Goal: Transaction & Acquisition: Purchase product/service

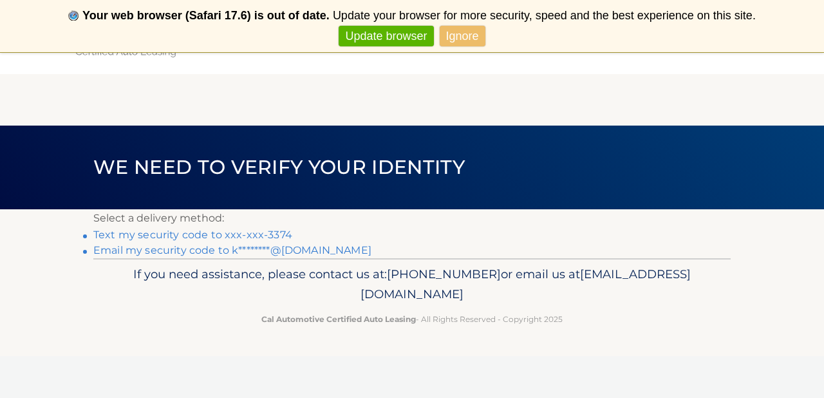
click at [269, 232] on link "Text my security code to xxx-xxx-3374" at bounding box center [192, 235] width 199 height 12
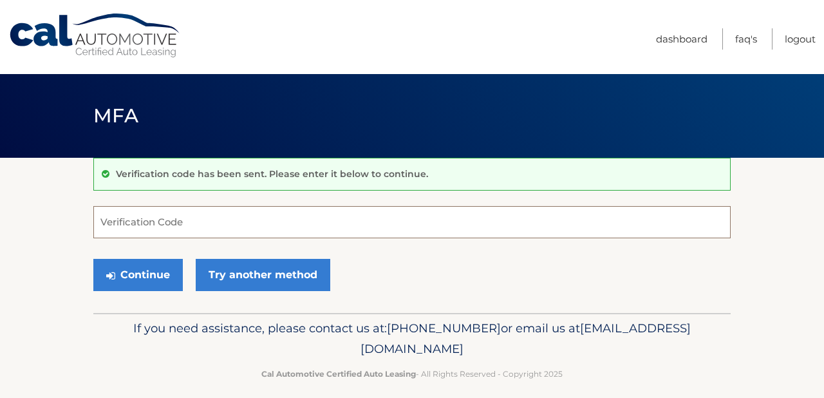
click at [240, 227] on input "Verification Code" at bounding box center [412, 222] width 638 height 32
type input "631757"
click at [138, 274] on button "Continue" at bounding box center [138, 275] width 90 height 32
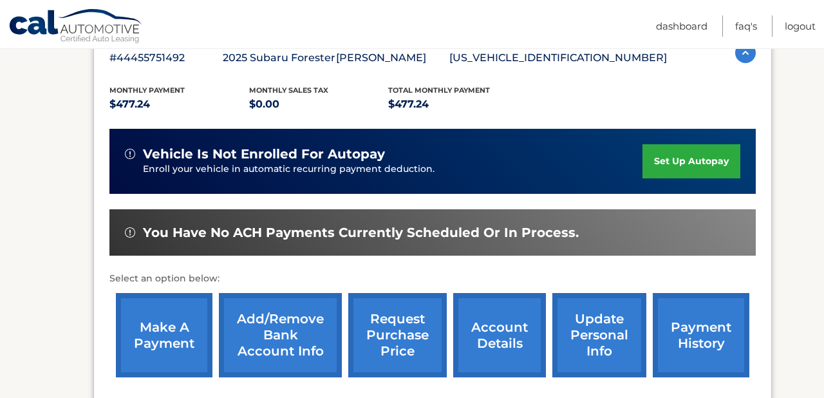
scroll to position [245, 0]
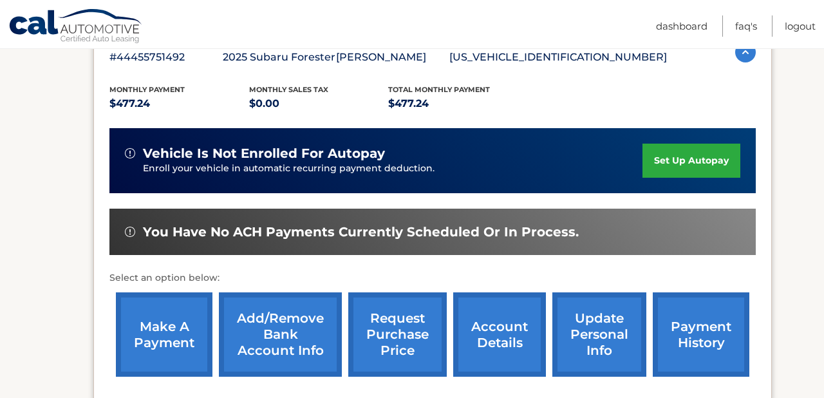
click at [179, 341] on link "make a payment" at bounding box center [164, 334] width 97 height 84
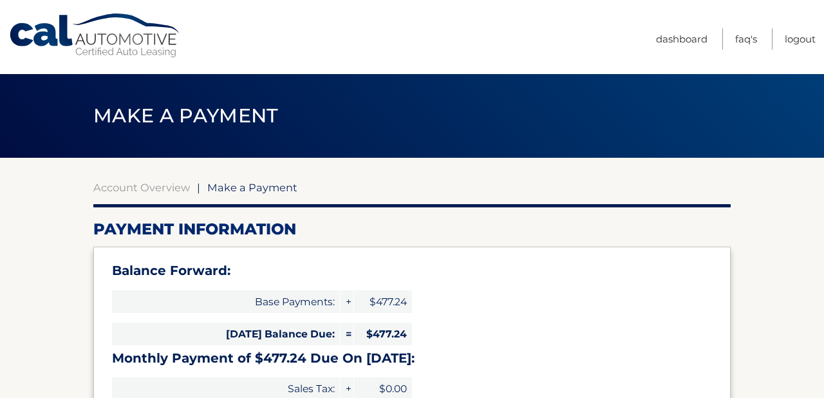
select select "NWY0NzQ3NDAtNjYzNS00YTg0LWFkNzItNGNhYTZiM2ZkZGU5"
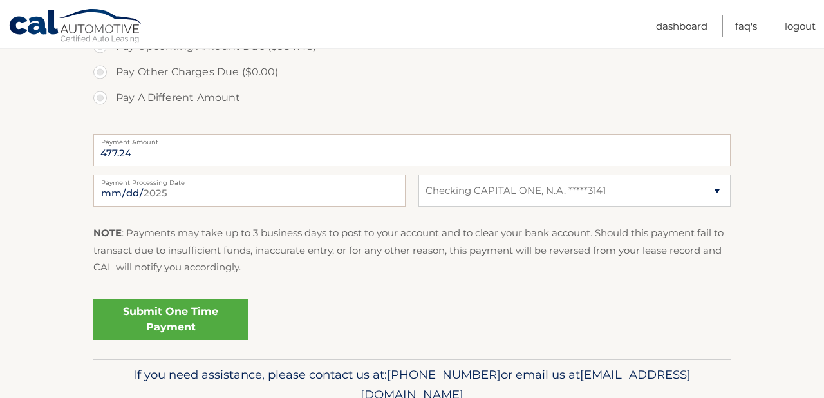
scroll to position [527, 0]
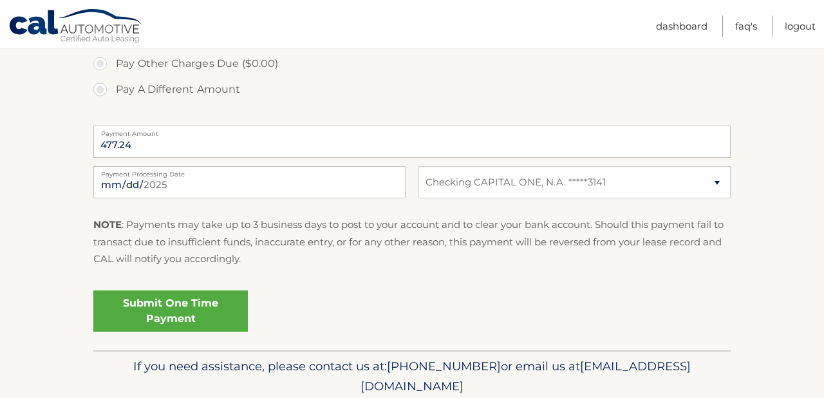
click at [201, 312] on link "Submit One Time Payment" at bounding box center [170, 310] width 155 height 41
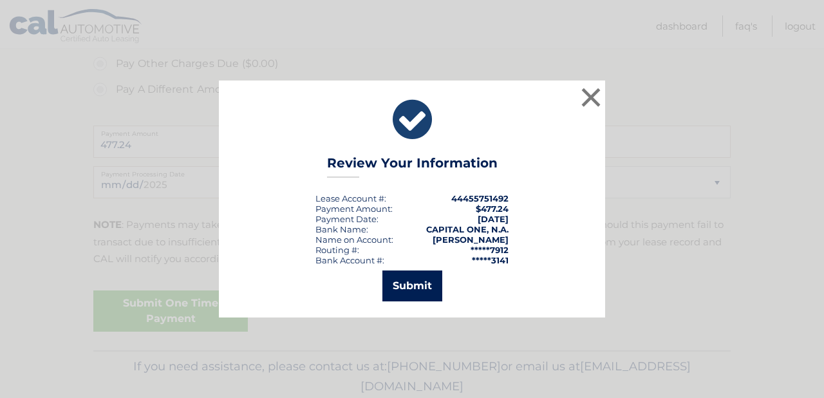
click at [428, 293] on button "Submit" at bounding box center [413, 285] width 60 height 31
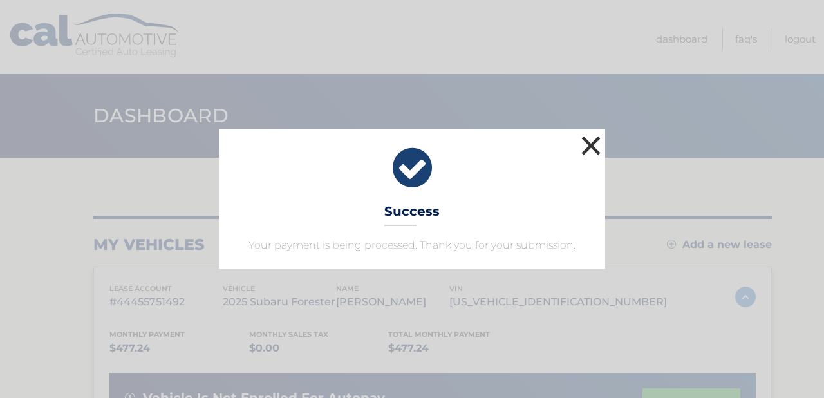
click at [593, 145] on button "×" at bounding box center [591, 146] width 26 height 26
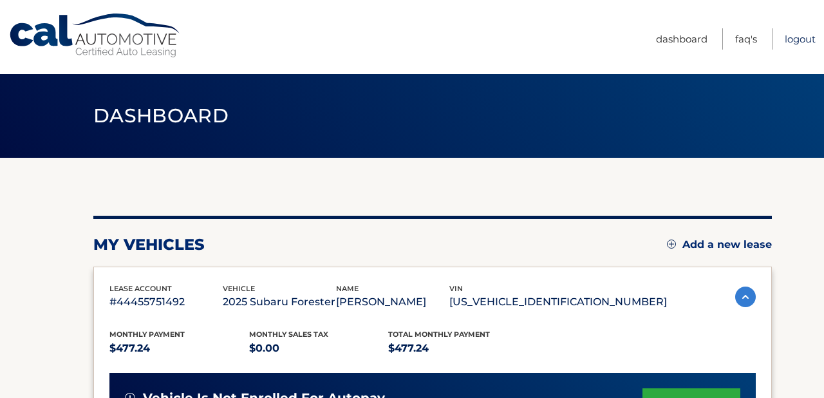
click at [799, 38] on link "Logout" at bounding box center [800, 38] width 31 height 21
